Goal: Information Seeking & Learning: Learn about a topic

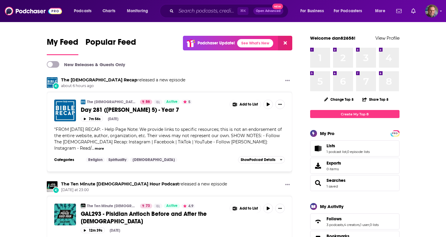
click at [113, 203] on link "The Ten Minute [DEMOGRAPHIC_DATA] Hour Podcast" at bounding box center [111, 205] width 49 height 5
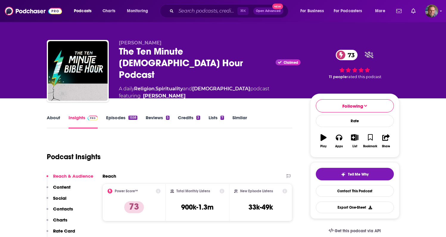
click at [76, 117] on link "Insights" at bounding box center [83, 122] width 29 height 14
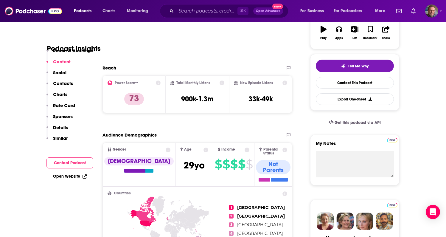
scroll to position [4, 0]
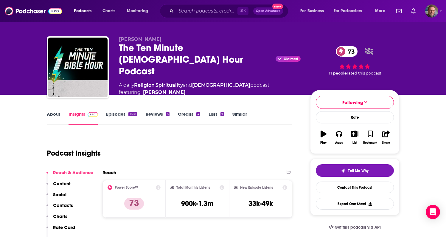
click at [188, 111] on link "Credits 3" at bounding box center [189, 118] width 22 height 14
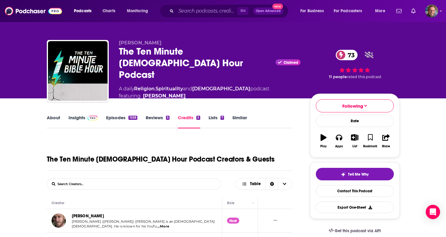
click at [215, 117] on link "Lists 7" at bounding box center [216, 122] width 15 height 14
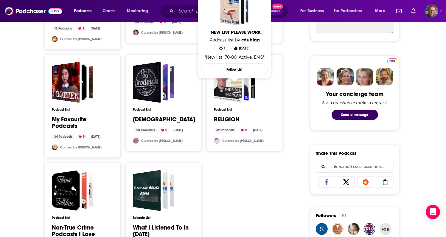
scroll to position [262, 0]
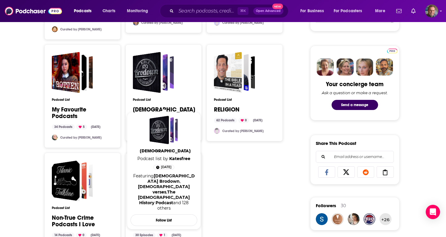
click at [148, 106] on link "[DEMOGRAPHIC_DATA]" at bounding box center [164, 109] width 62 height 7
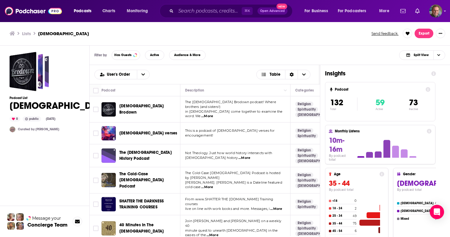
click at [435, 74] on icon at bounding box center [434, 73] width 5 height 5
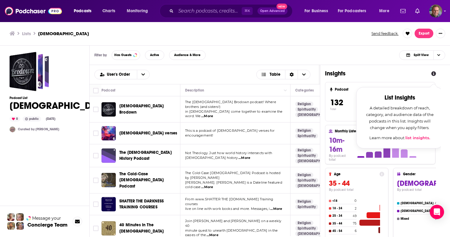
click at [435, 74] on icon at bounding box center [434, 73] width 5 height 5
click at [397, 68] on div "Insights List Insights A detailed breakdown of reach, category, and audience da…" at bounding box center [381, 175] width 121 height 221
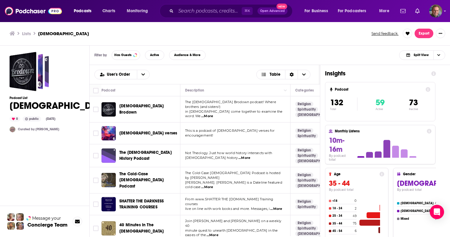
click at [381, 69] on div "Insights Podcast 132 Total 59 Active 73 Inactive Monthly Listens 10m-16m By pod…" at bounding box center [381, 175] width 121 height 221
drag, startPoint x: 327, startPoint y: 67, endPoint x: 360, endPoint y: 69, distance: 32.8
click at [360, 69] on div "Insights Podcast 132 Total 59 Active 73 Inactive Monthly Listens 10m-16m By pod…" at bounding box center [381, 175] width 121 height 221
click at [446, 55] on div "Filter by Has Guests Active Audience & More Split View" at bounding box center [270, 55] width 361 height 19
click at [440, 53] on span "Choose View" at bounding box center [439, 55] width 10 height 9
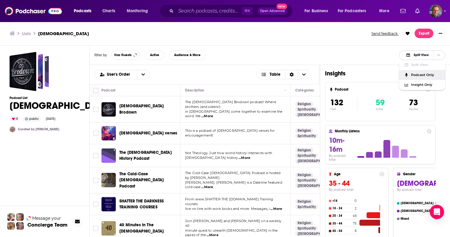
click at [426, 75] on span "Podcast Only" at bounding box center [425, 74] width 29 height 3
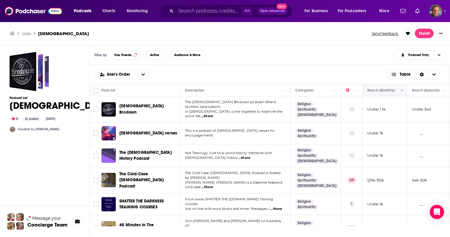
click at [399, 91] on button "Column Actions" at bounding box center [402, 90] width 7 height 7
click at [387, 77] on div at bounding box center [225, 118] width 450 height 237
click at [381, 90] on icon "Move" at bounding box center [384, 90] width 7 height 7
click at [380, 91] on button "Move" at bounding box center [384, 90] width 35 height 7
click at [290, 61] on div "Filter by Has Guests Active Audience & More Podcast Only" at bounding box center [270, 55] width 361 height 19
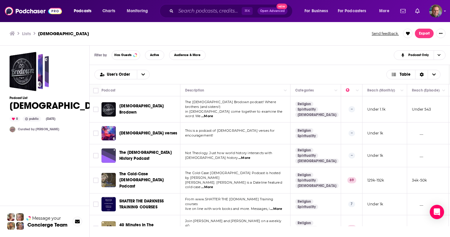
click at [205, 206] on span "live on line with work books and more. Messages, i" at bounding box center [227, 208] width 85 height 4
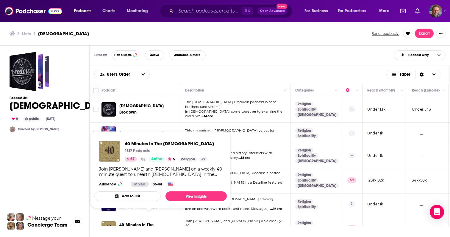
click at [143, 222] on span "40 Minutes In The [DEMOGRAPHIC_DATA]" at bounding box center [141, 227] width 44 height 11
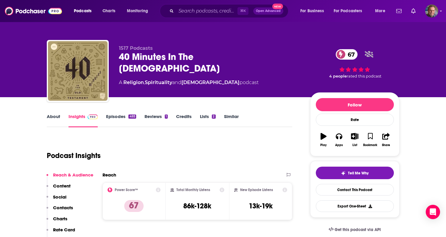
click at [179, 150] on div "Podcast Insights" at bounding box center [167, 152] width 241 height 30
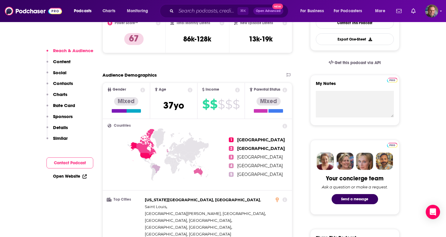
scroll to position [155, 0]
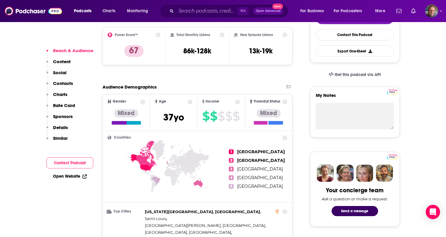
click at [74, 175] on link "Open Website" at bounding box center [70, 176] width 34 height 5
